Goal: Task Accomplishment & Management: Use online tool/utility

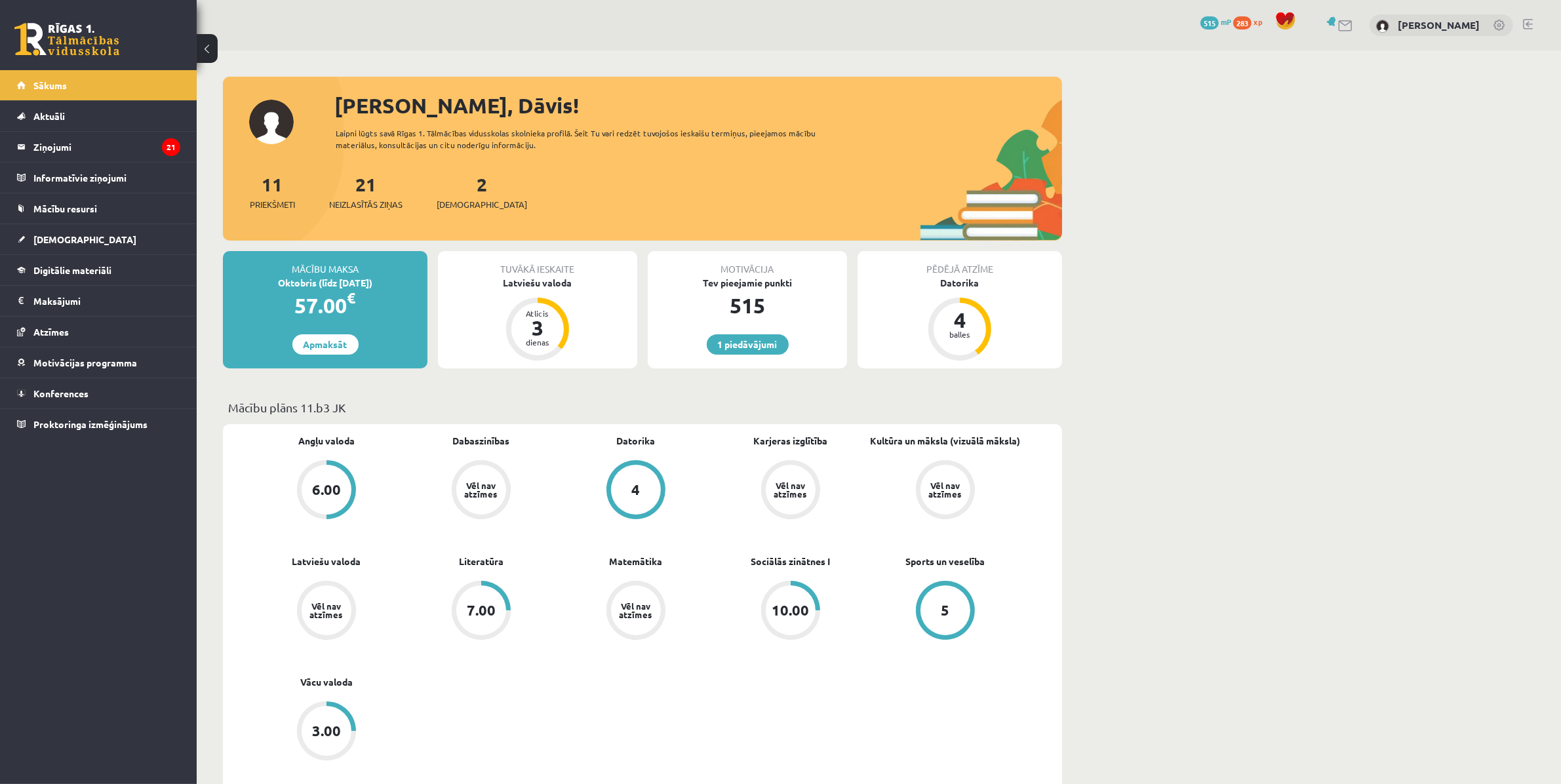
click at [458, 195] on div "2 Ieskaites" at bounding box center [482, 191] width 90 height 40
click at [458, 204] on span "[DEMOGRAPHIC_DATA]" at bounding box center [482, 204] width 90 height 13
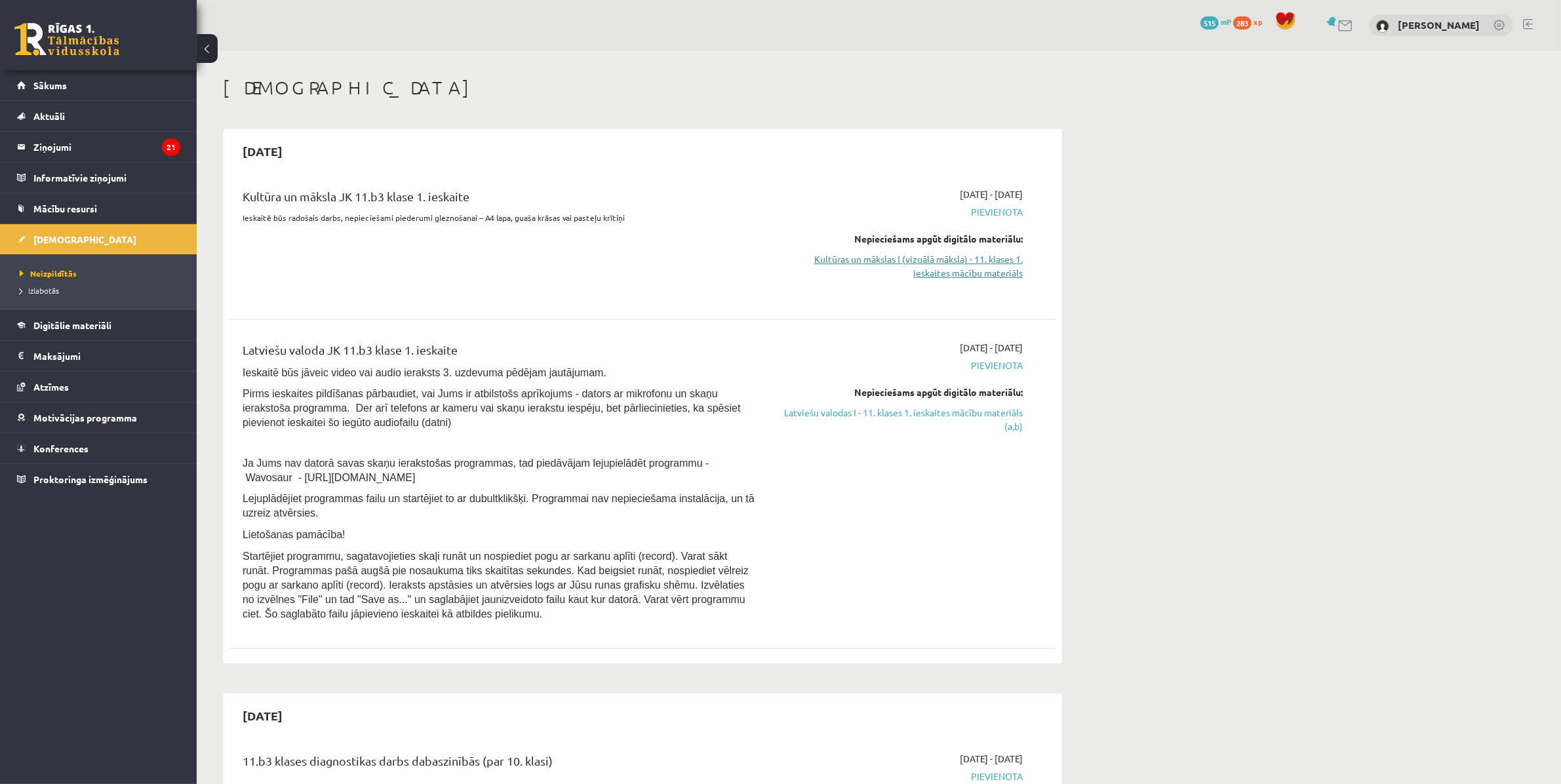
click at [928, 262] on link "Kultūras un mākslas I (vizuālā māksla) - 11. klases 1. ieskaites mācību materiā…" at bounding box center [899, 265] width 247 height 27
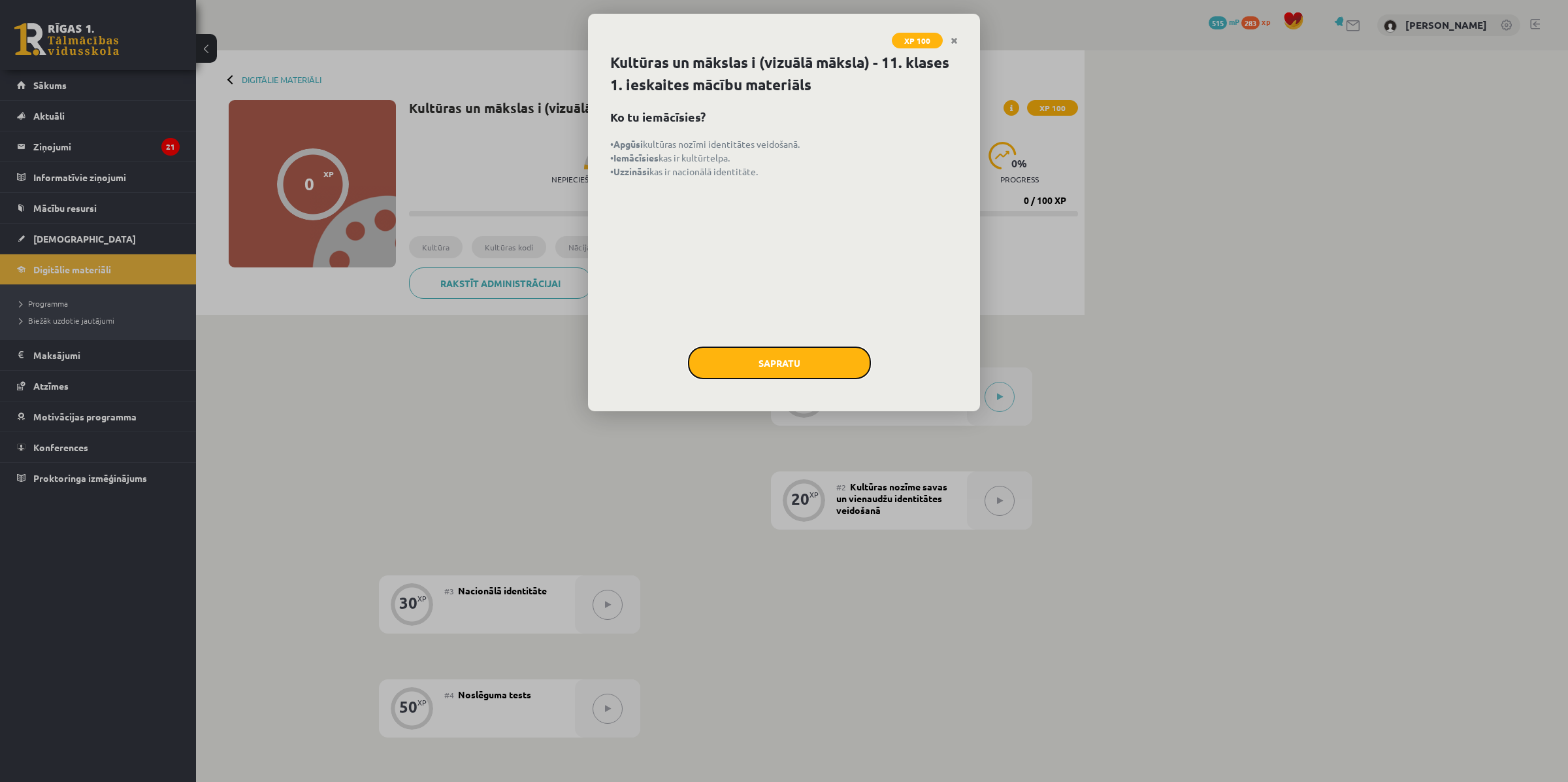
click at [825, 354] on button "Sapratu" at bounding box center [780, 362] width 183 height 32
